Goal: Book appointment/travel/reservation

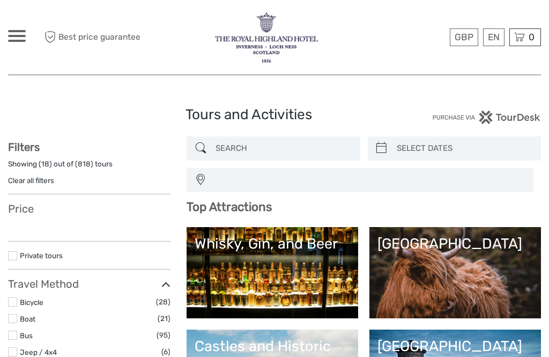
select select
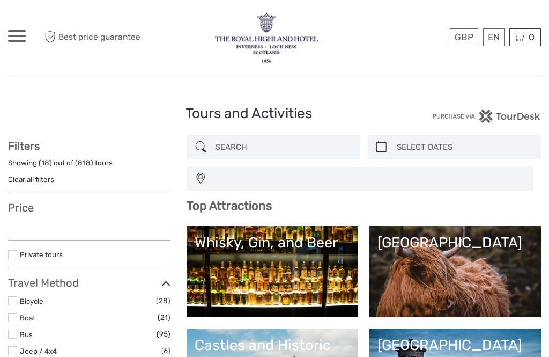
select select
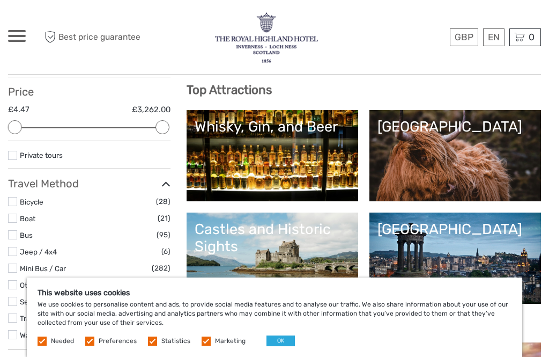
click at [89, 346] on label at bounding box center [89, 340] width 9 height 9
click at [0, 0] on input "checkbox" at bounding box center [0, 0] width 0 height 0
click at [153, 346] on label at bounding box center [152, 340] width 9 height 9
click at [0, 0] on input "checkbox" at bounding box center [0, 0] width 0 height 0
click at [203, 346] on label at bounding box center [206, 340] width 9 height 9
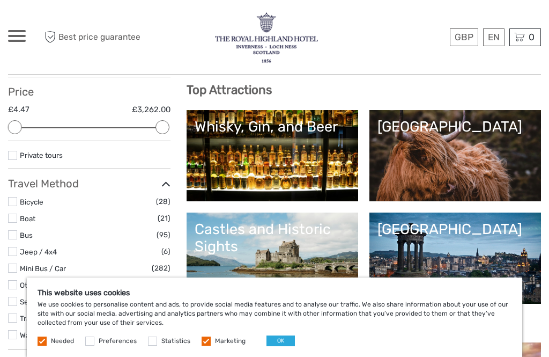
click at [0, 0] on input "checkbox" at bounding box center [0, 0] width 0 height 0
click at [290, 346] on button "OK" at bounding box center [281, 340] width 28 height 11
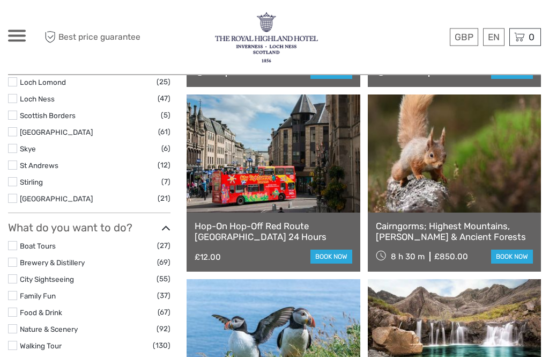
scroll to position [546, 0]
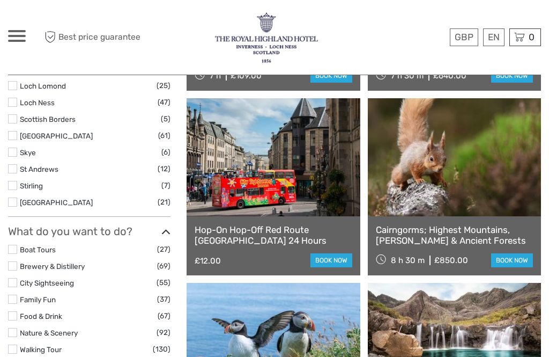
click at [296, 207] on link at bounding box center [273, 157] width 173 height 118
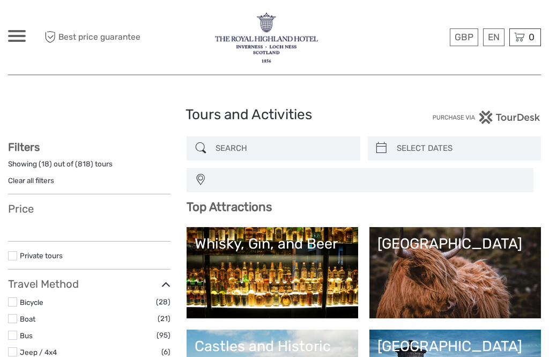
select select
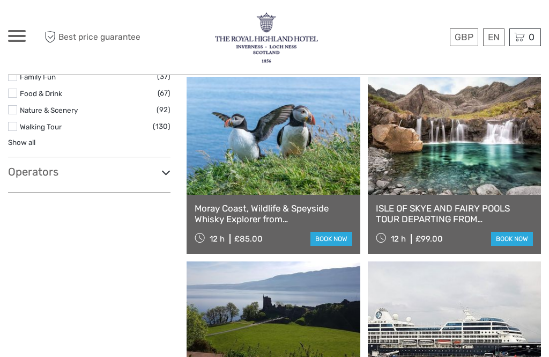
select select
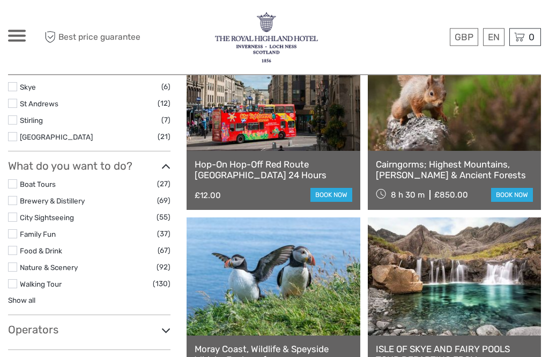
scroll to position [611, 0]
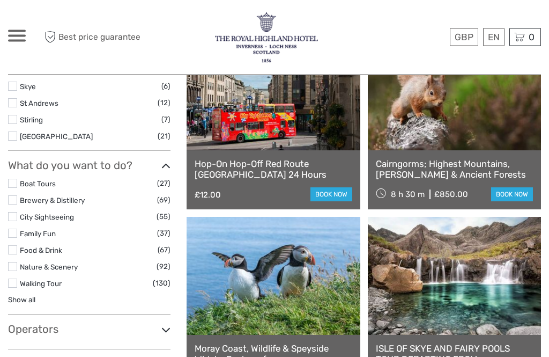
click at [326, 321] on link at bounding box center [273, 276] width 173 height 118
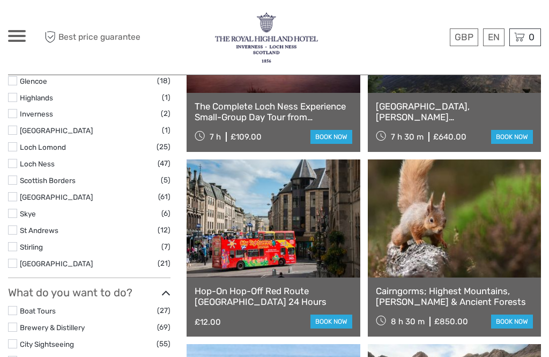
scroll to position [482, 0]
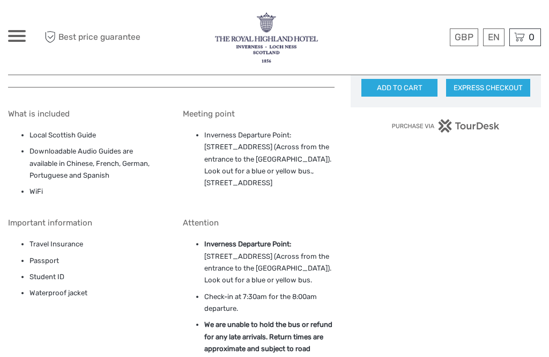
scroll to position [760, 0]
